Goal: Information Seeking & Learning: Find specific fact

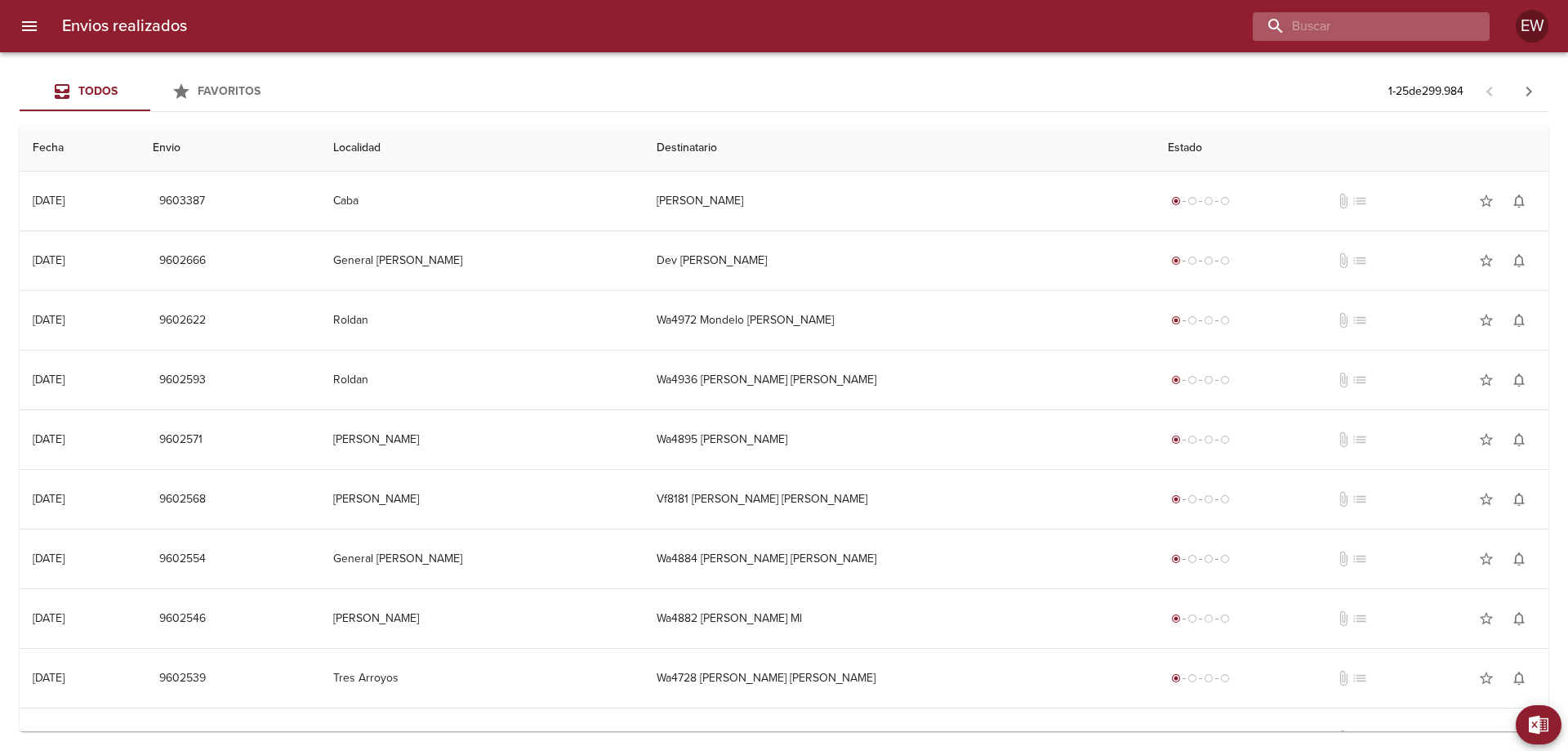
paste input "[PERSON_NAME]"
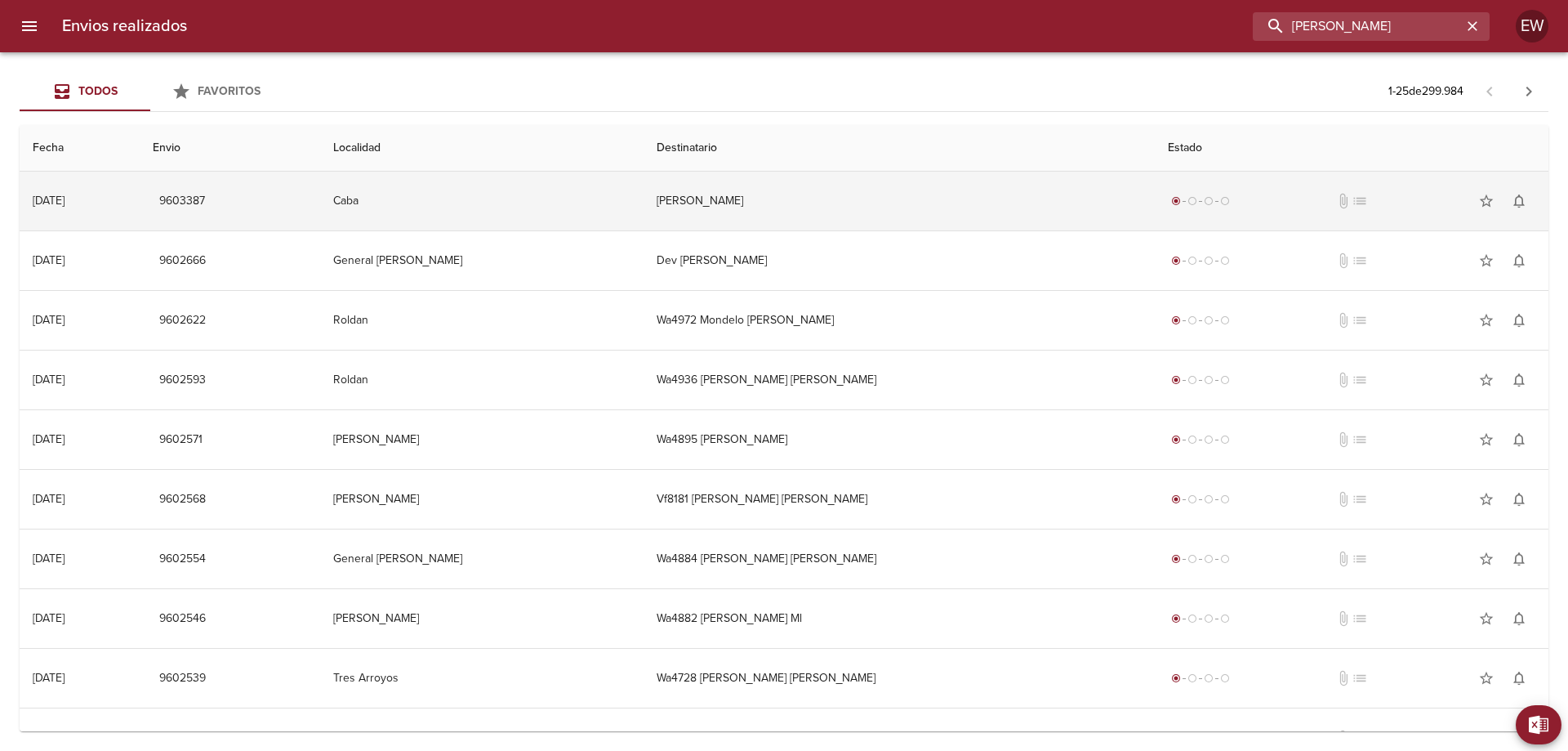
type input "[PERSON_NAME]"
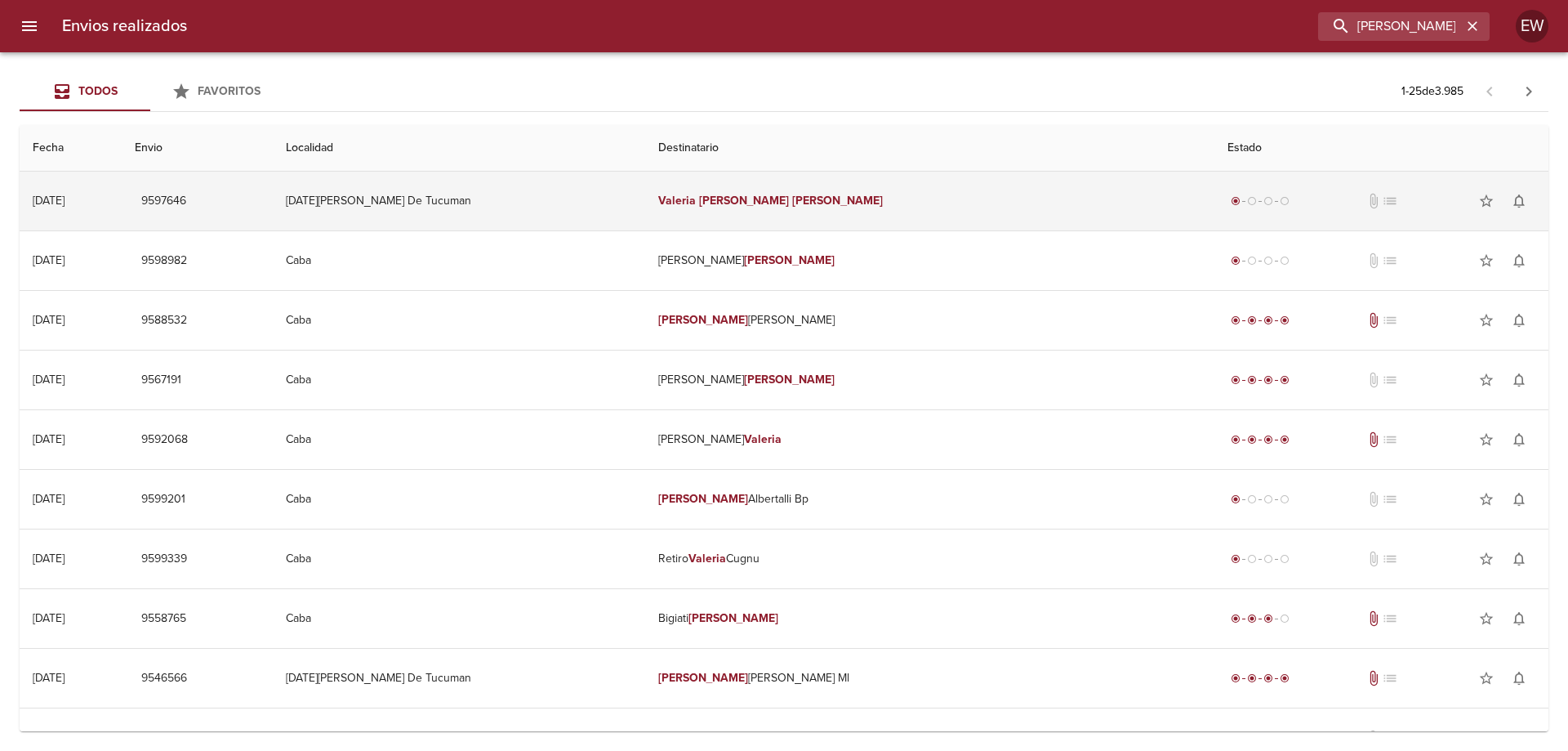
click at [696, 193] on em "Valeria" at bounding box center [677, 200] width 38 height 14
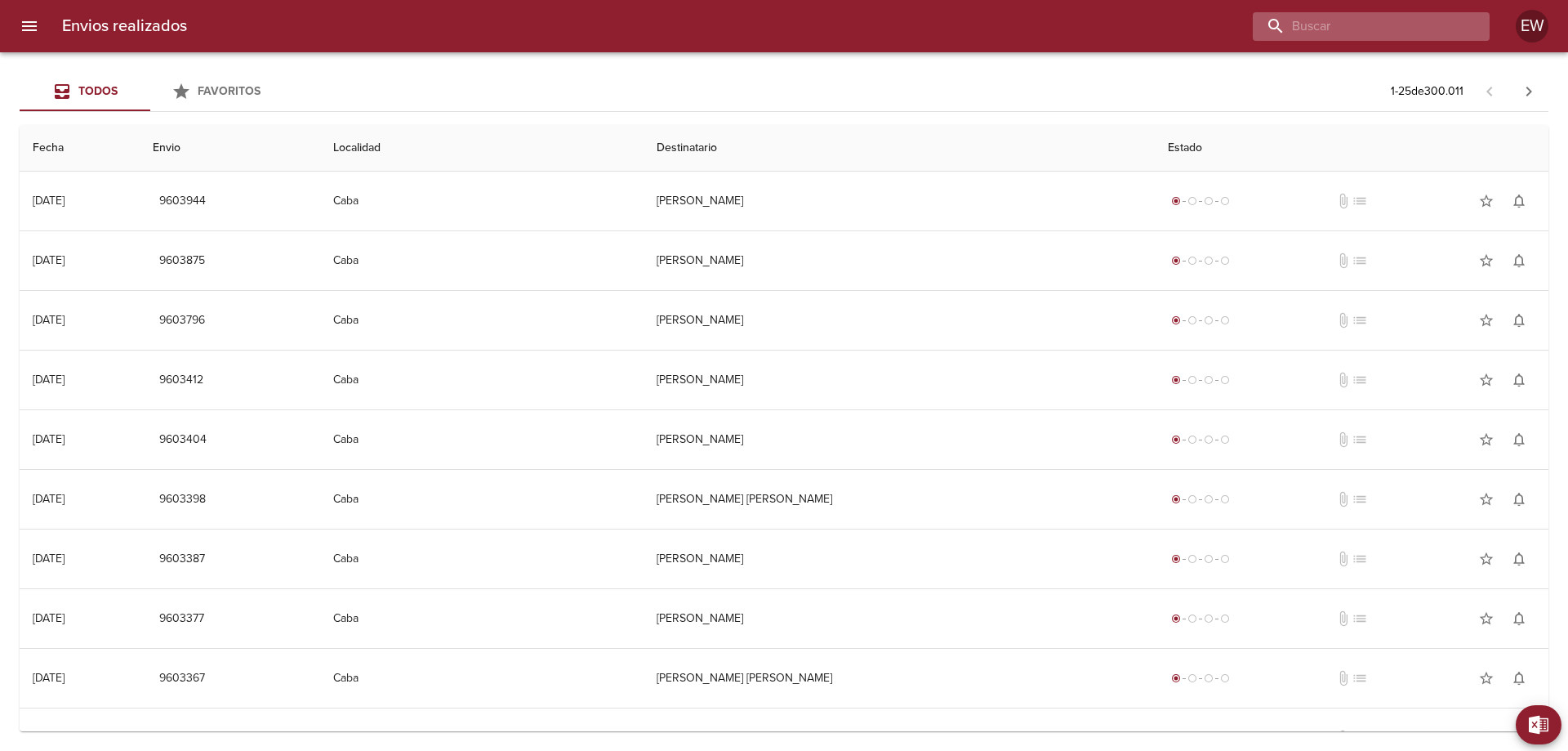
paste input "[PERSON_NAME]"
click at [1421, 23] on input "[PERSON_NAME]" at bounding box center [1357, 26] width 209 height 29
type input "[PERSON_NAME]"
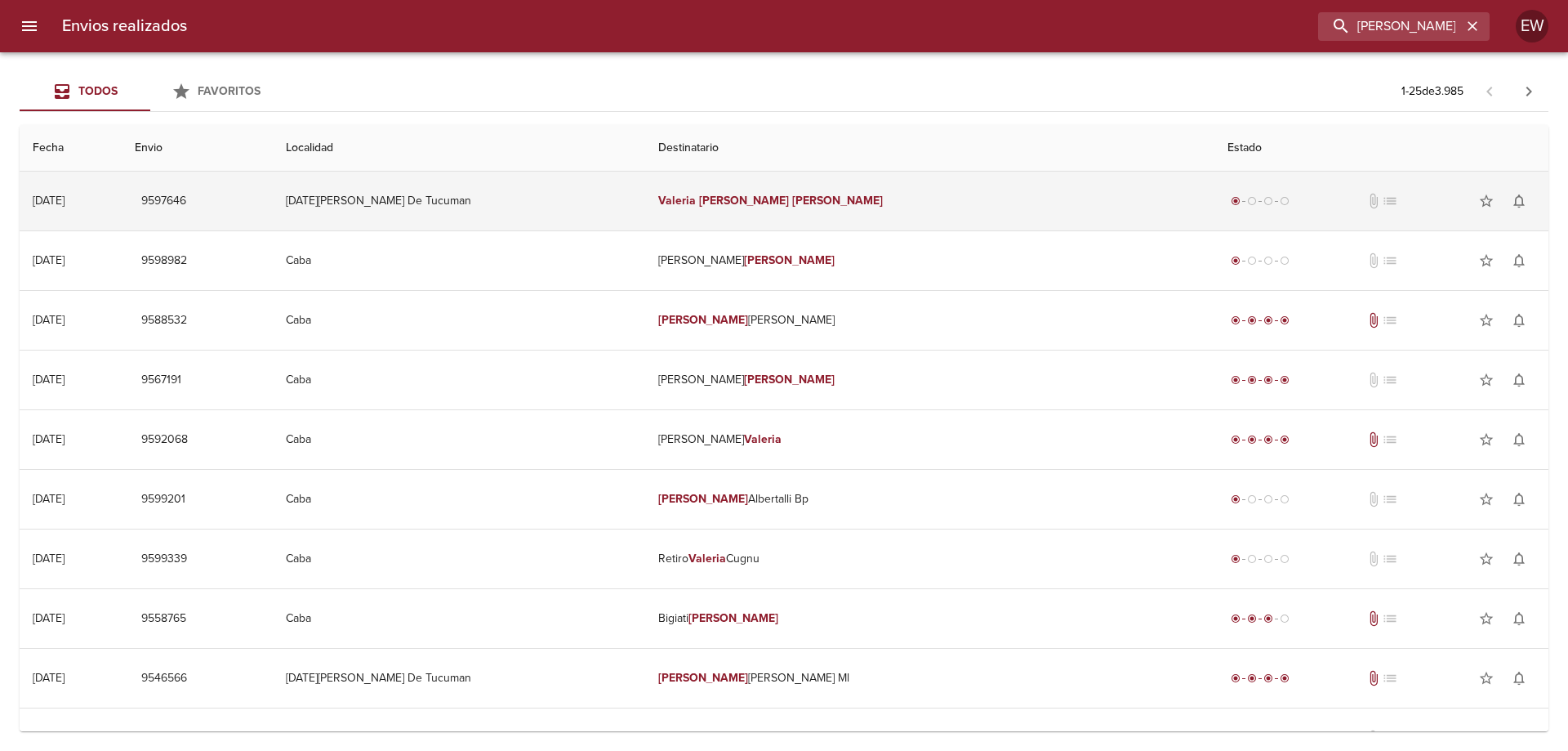
click at [696, 197] on em "Valeria" at bounding box center [677, 200] width 38 height 14
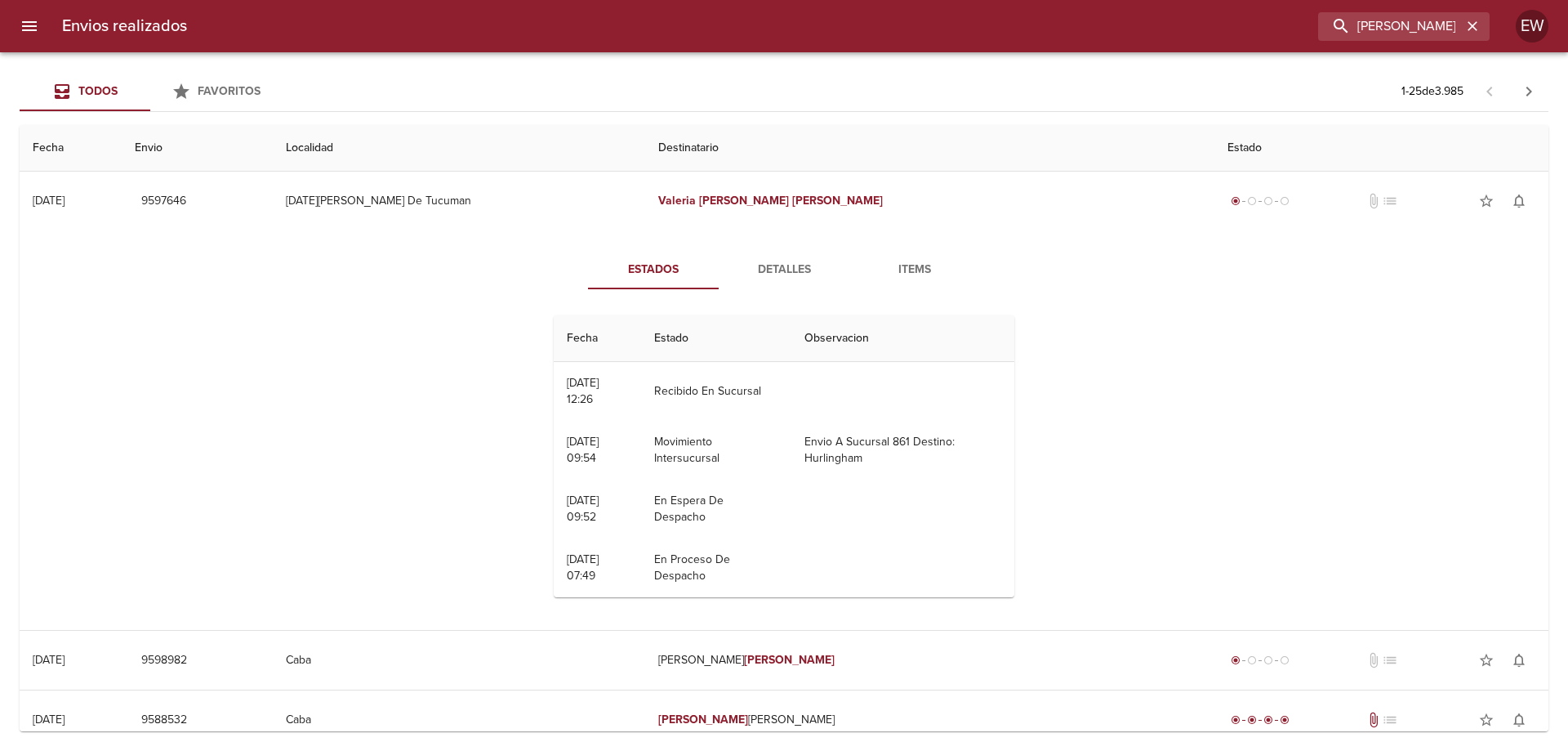
click at [767, 271] on span "Detalles" at bounding box center [784, 270] width 111 height 21
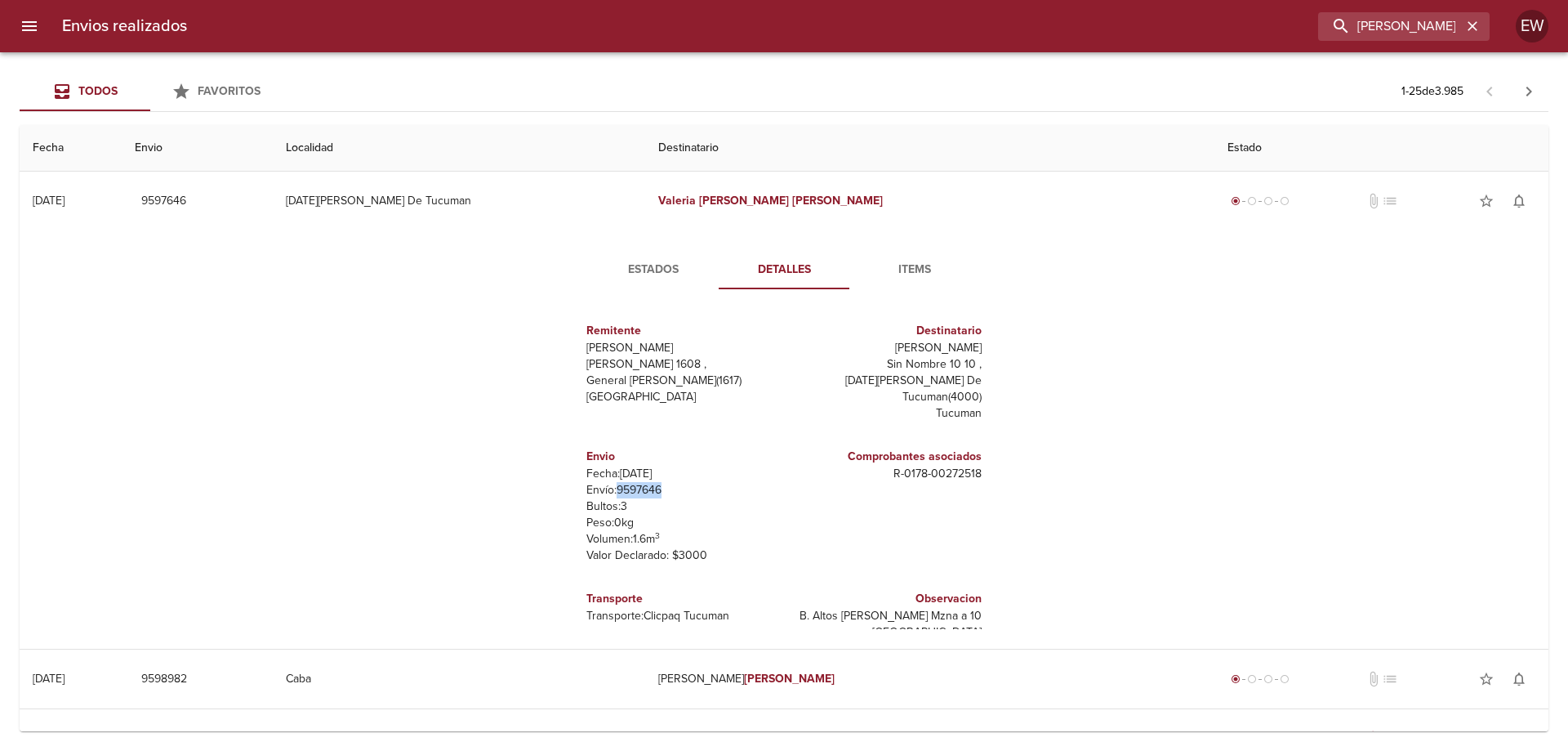
drag, startPoint x: 666, startPoint y: 474, endPoint x: 608, endPoint y: 475, distance: 58.0
click at [608, 482] on p "Envío: 9597646" at bounding box center [681, 490] width 191 height 16
copy p "9597646"
click at [1477, 26] on icon "button" at bounding box center [1473, 26] width 16 height 16
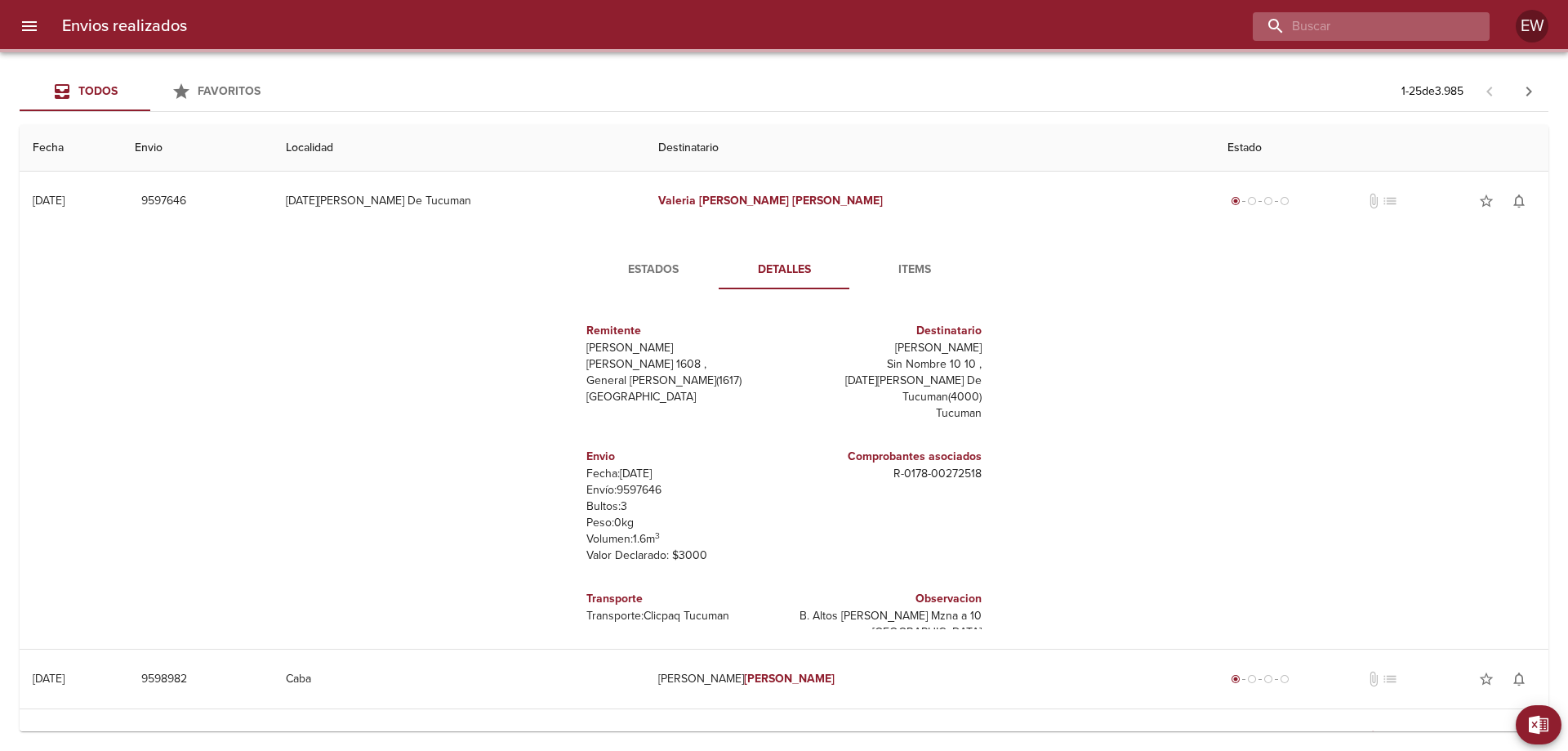
paste input "Roxana Villasanti"
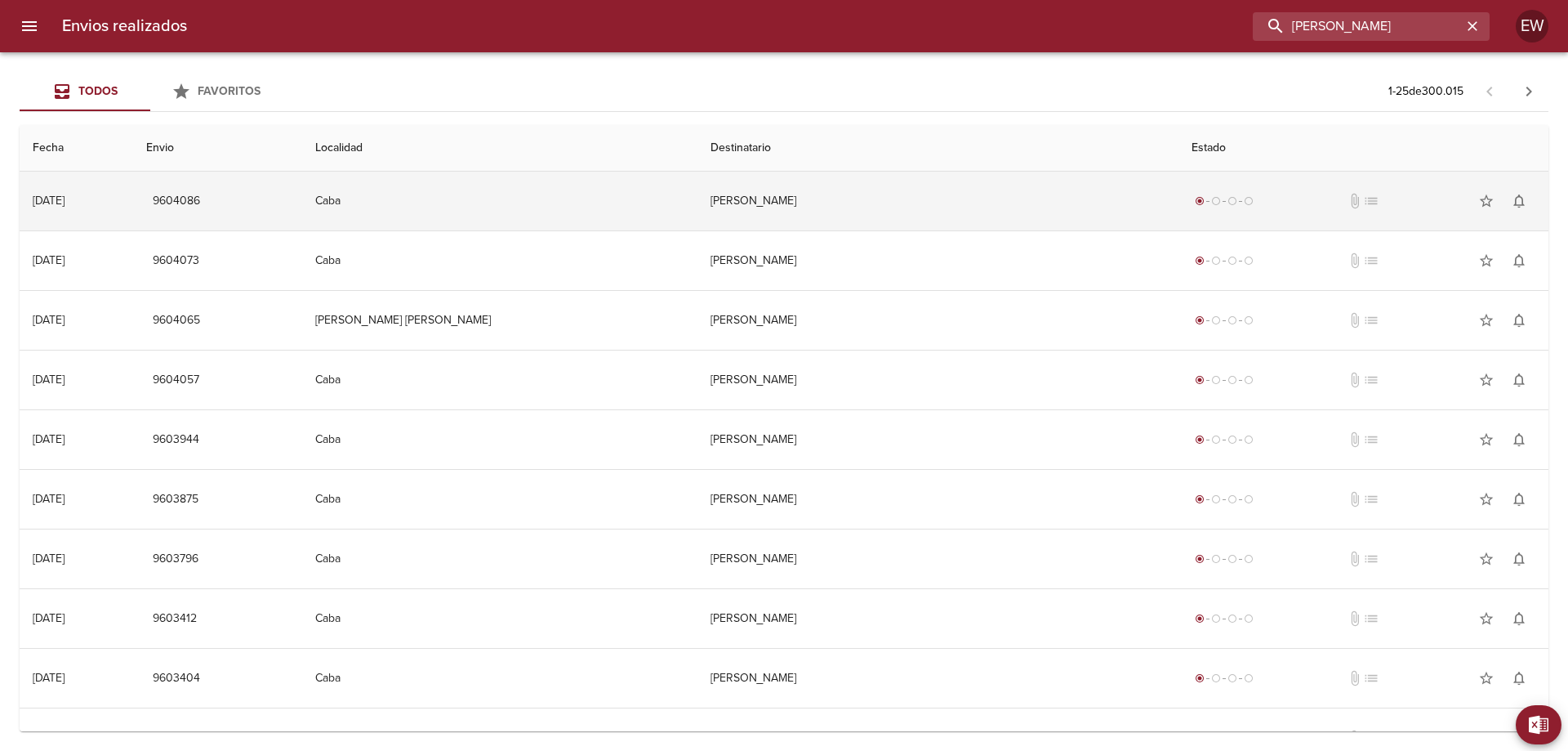
type input "Roxana Villasanti"
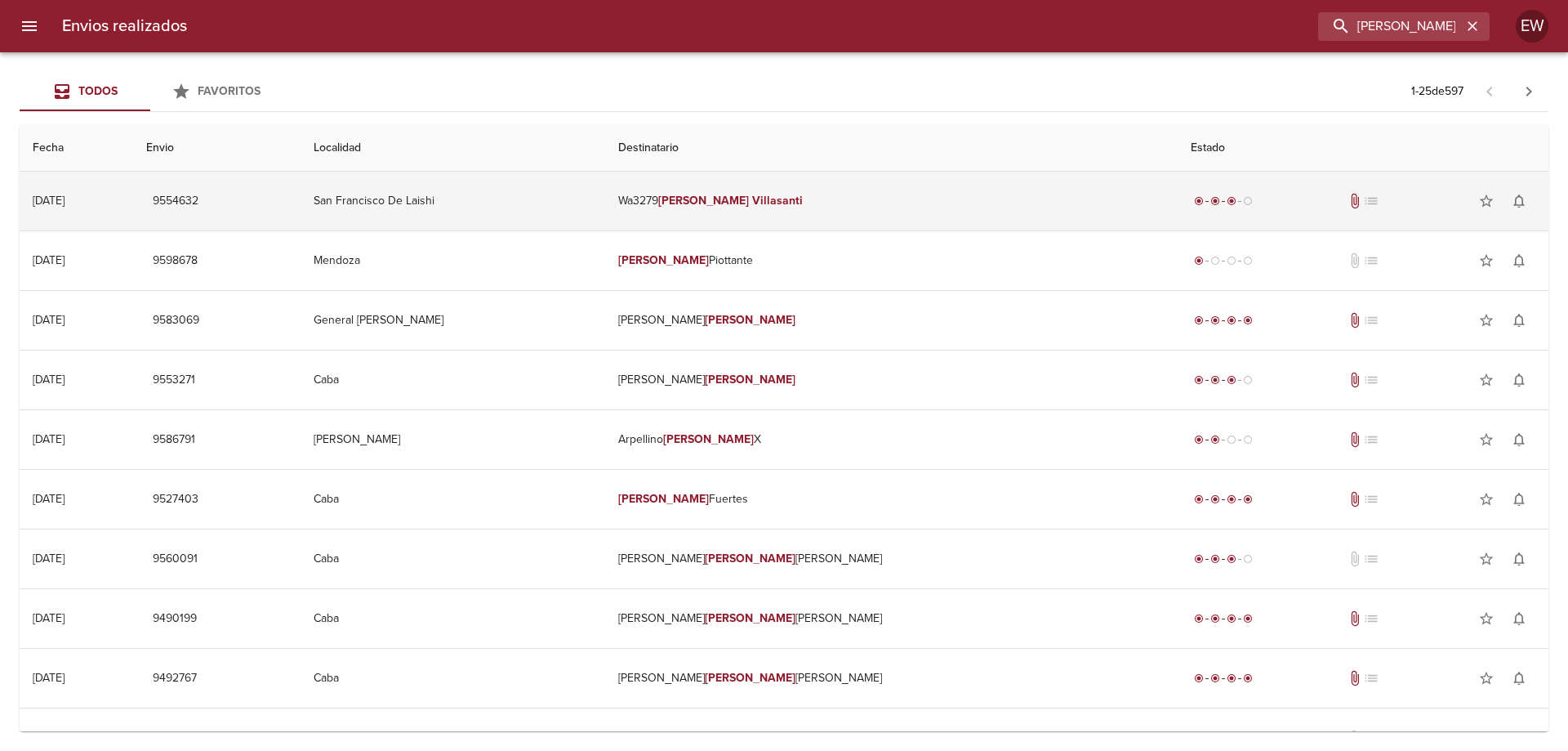
click at [851, 211] on td "Wa3279 Roxana Villasanti" at bounding box center [891, 200] width 572 height 59
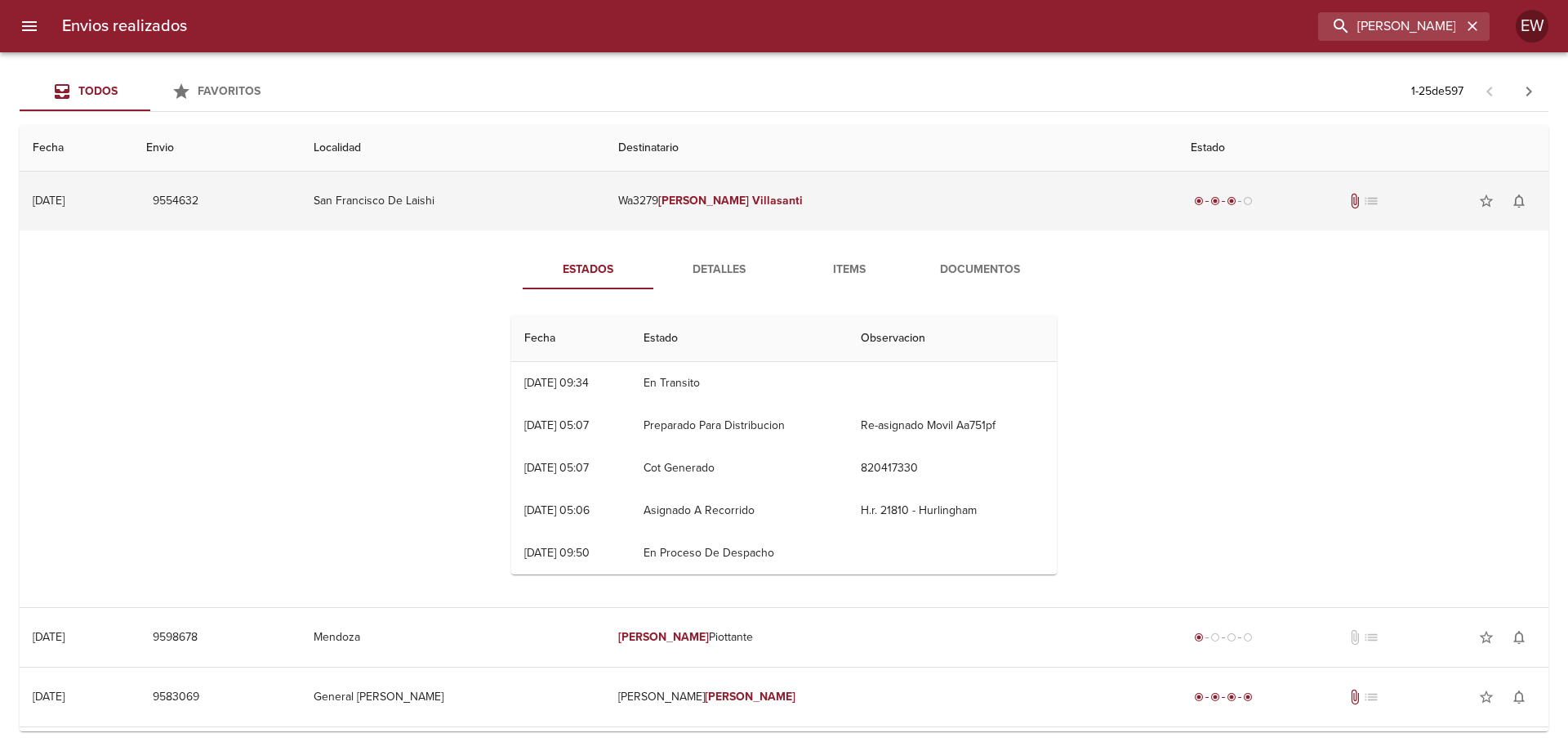
click at [198, 205] on span "9554632" at bounding box center [176, 201] width 46 height 21
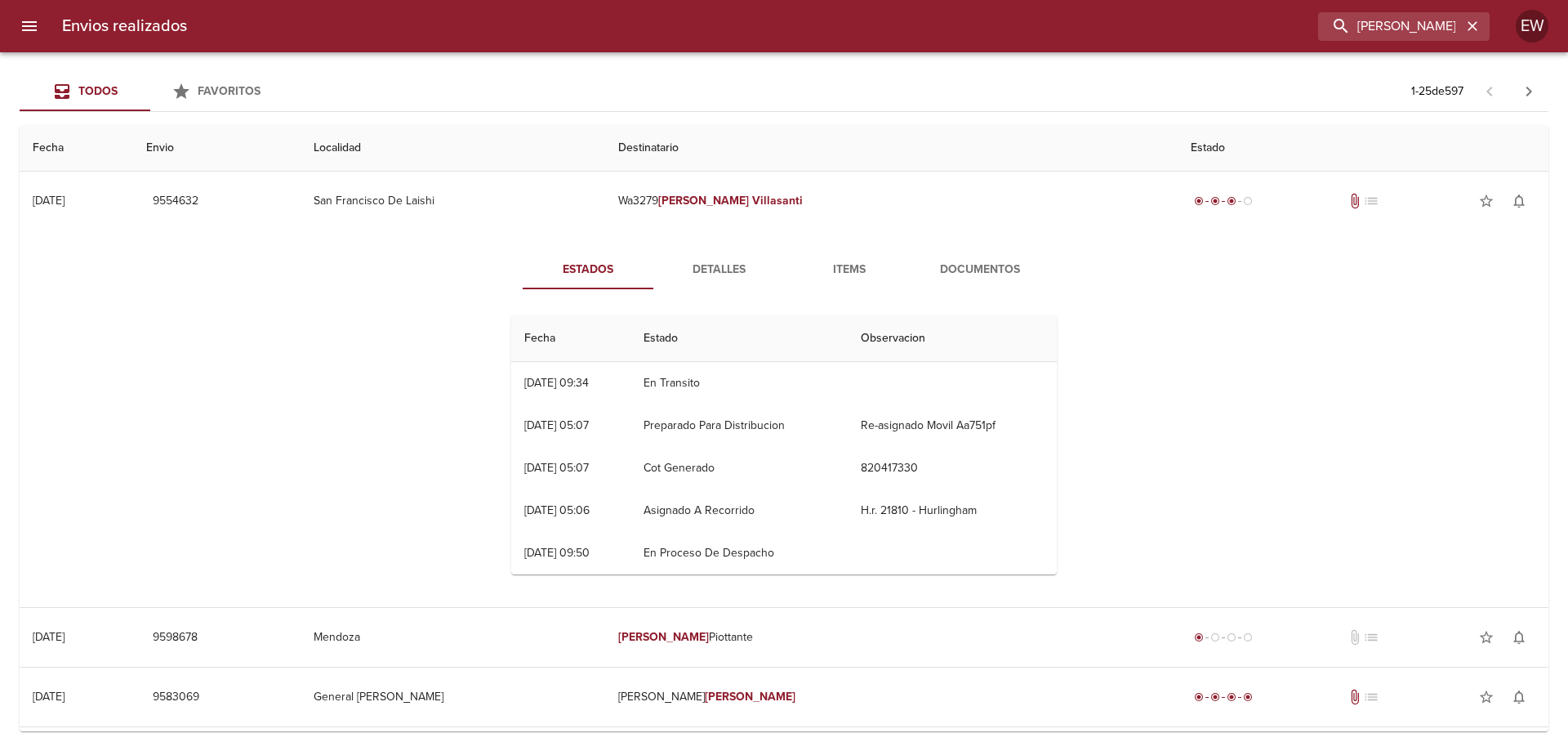
click at [715, 270] on span "Detalles" at bounding box center [719, 270] width 111 height 21
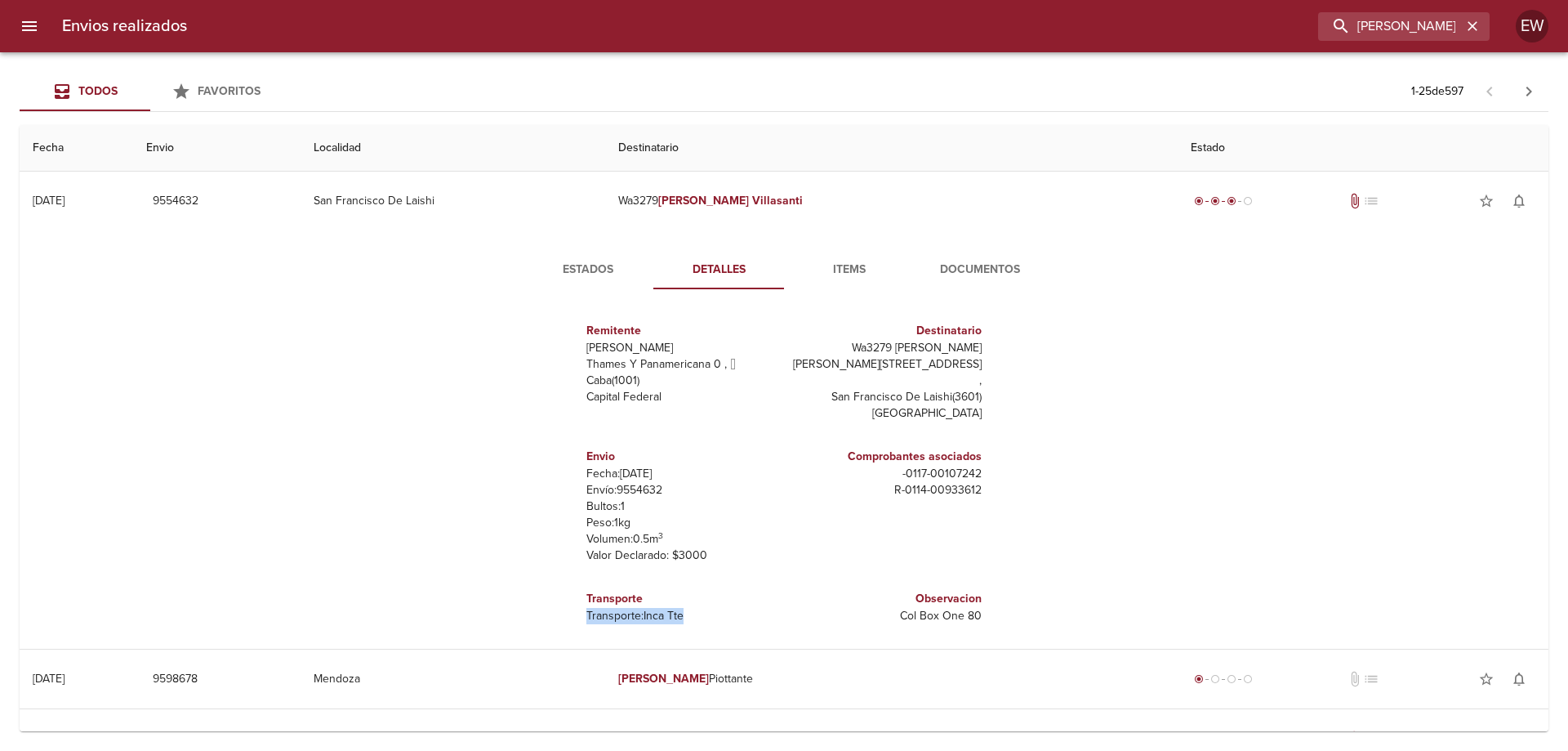
drag, startPoint x: 684, startPoint y: 599, endPoint x: 602, endPoint y: 599, distance: 82.0
click at [586, 608] on p "Transporte: Inca Tte" at bounding box center [681, 616] width 191 height 16
copy p "Transporte: Inca Tte"
